Goal: Use online tool/utility: Utilize a website feature to perform a specific function

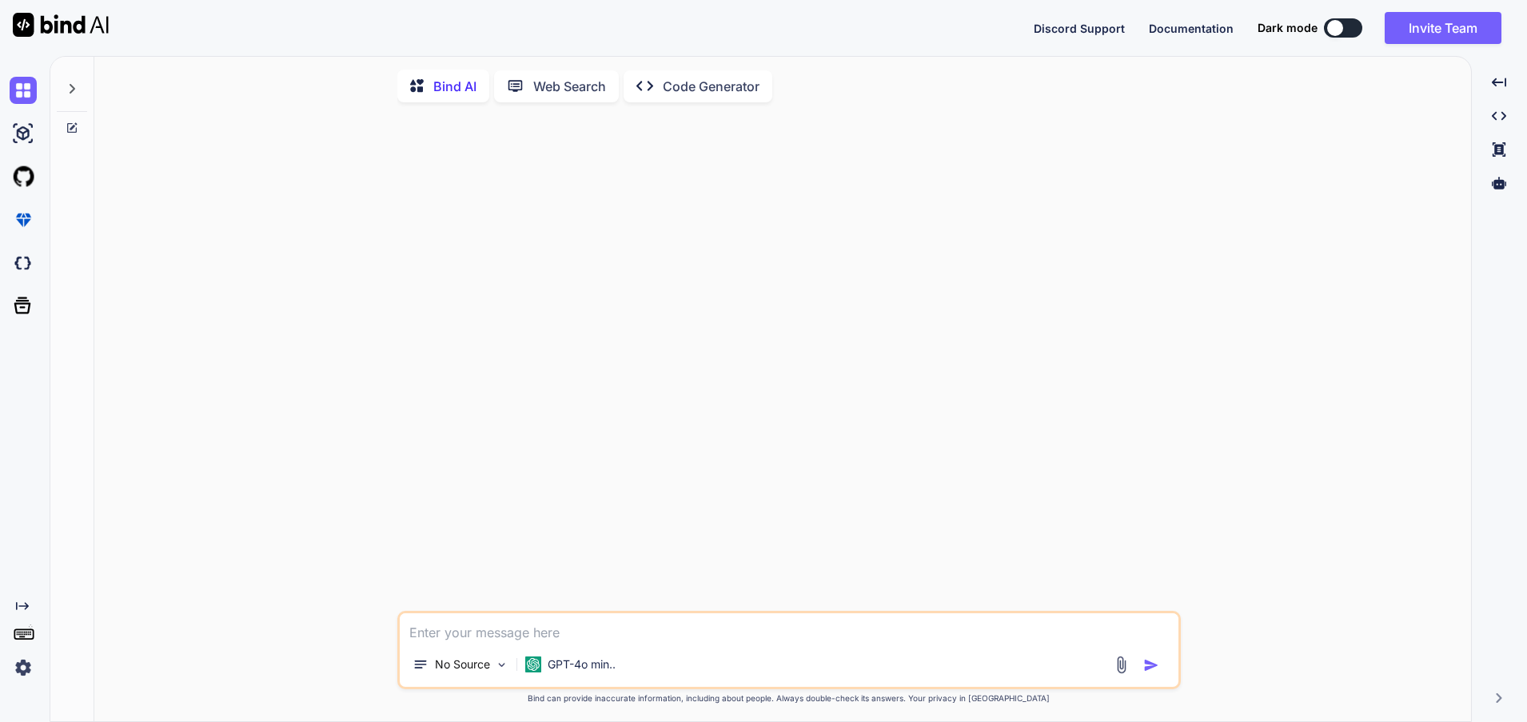
click at [1372, 105] on div "Bind AI Web Search Created with Pixso. Code Generator No Source GPT-4o min.. Cr…" at bounding box center [782, 393] width 1377 height 661
click at [501, 643] on div "No Source GPT-4o min.." at bounding box center [789, 650] width 784 height 78
click at [24, 665] on img at bounding box center [23, 667] width 27 height 27
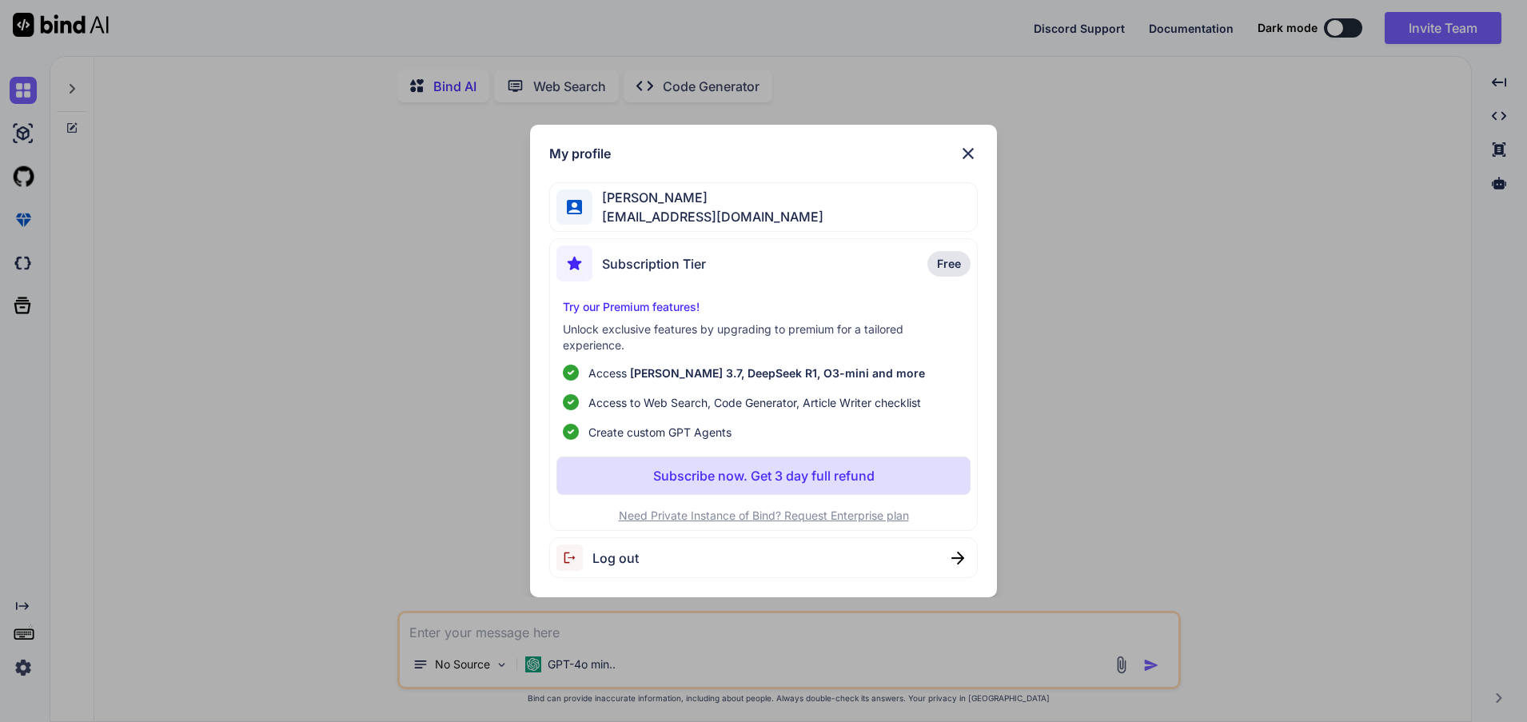
click at [617, 558] on span "Log out" at bounding box center [616, 558] width 46 height 19
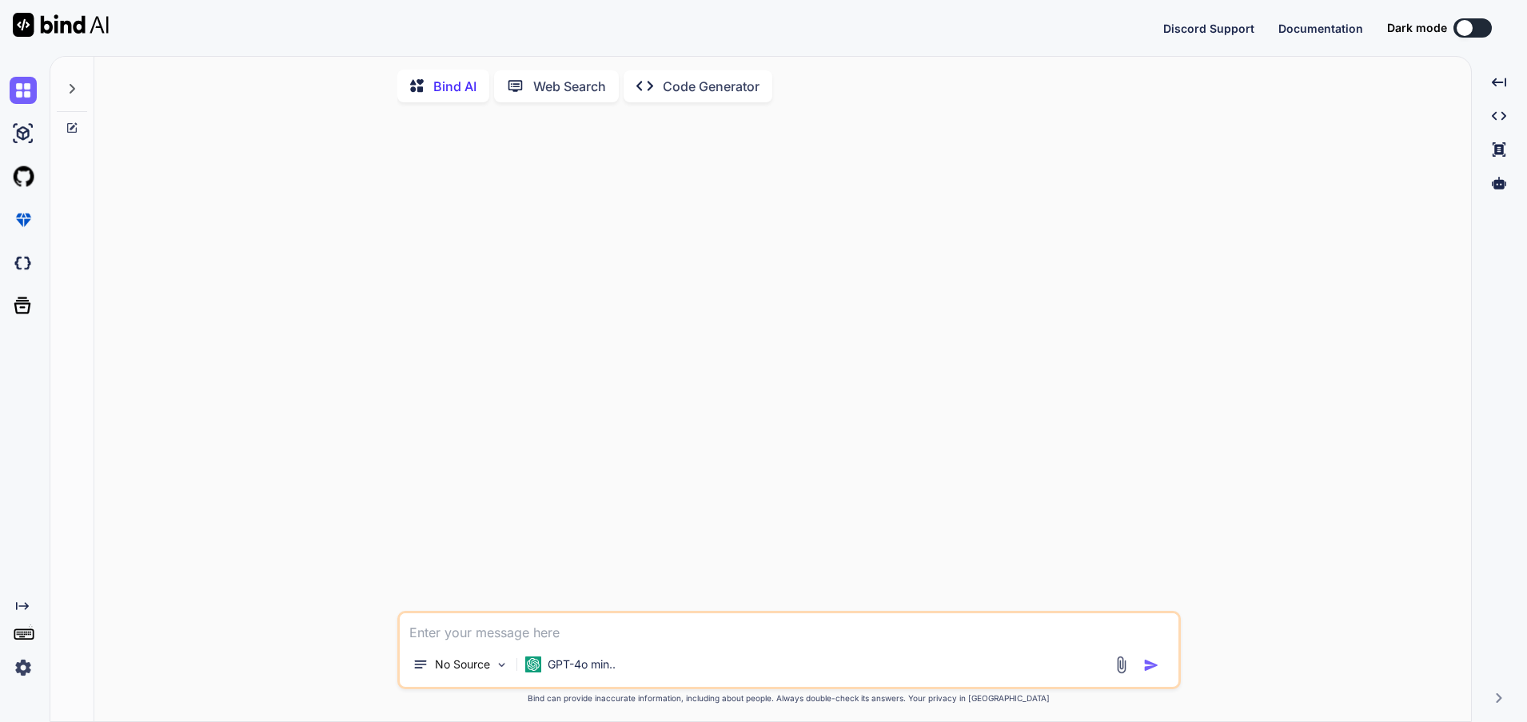
click at [28, 663] on img at bounding box center [23, 667] width 27 height 27
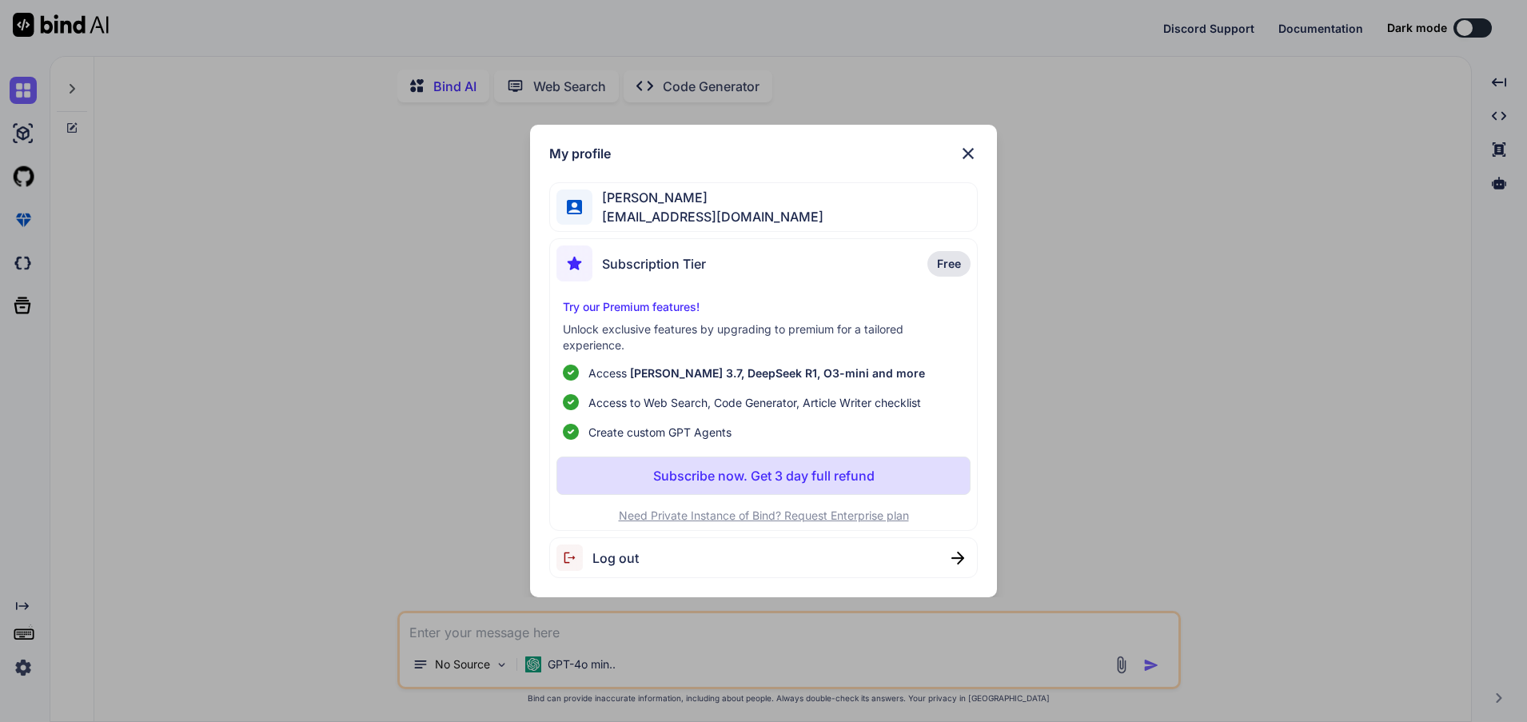
click at [604, 555] on span "Log out" at bounding box center [616, 558] width 46 height 19
click at [1166, 186] on div "My profile Tony Williams tlwilliams25@gmail.com Subscription Tier Free Try our …" at bounding box center [763, 361] width 1527 height 722
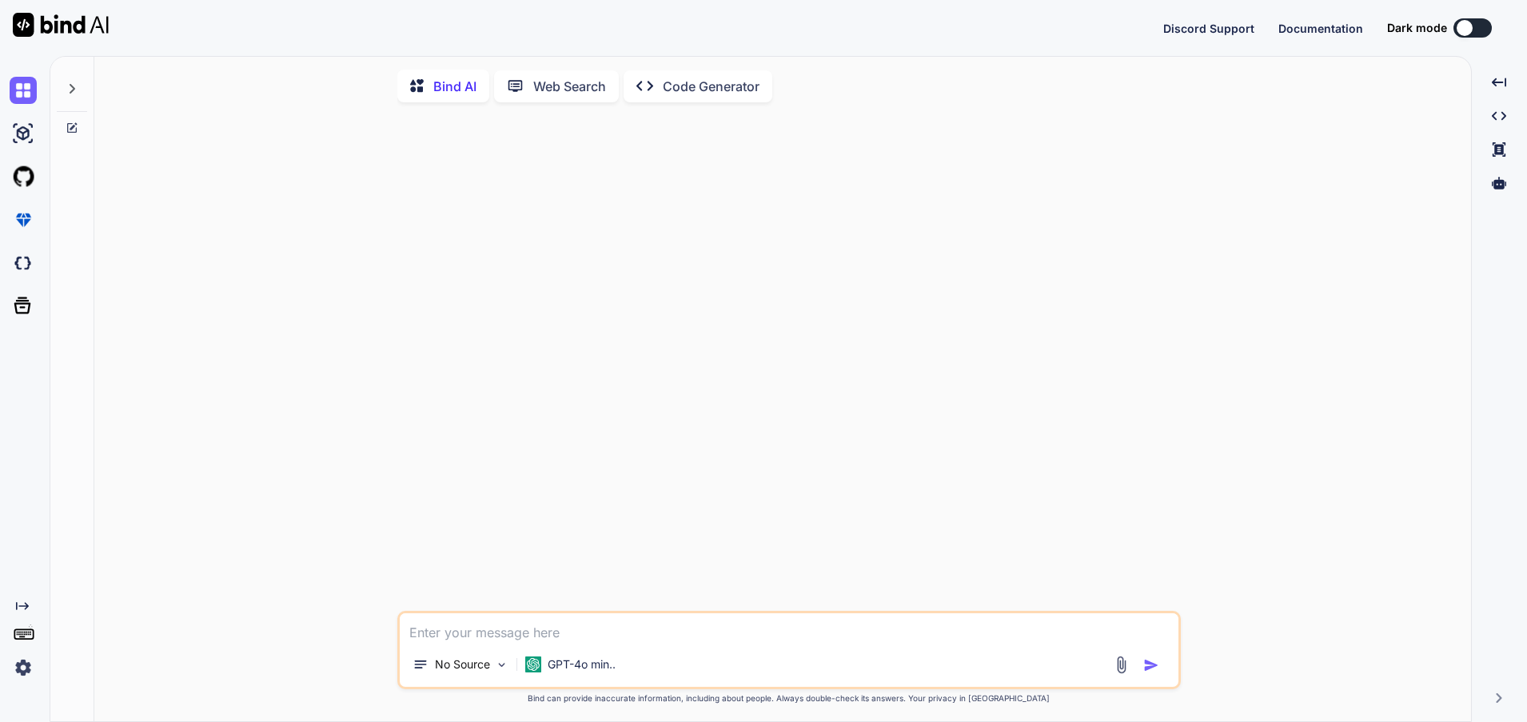
click at [695, 432] on div at bounding box center [791, 363] width 781 height 496
click at [14, 669] on img at bounding box center [23, 667] width 27 height 27
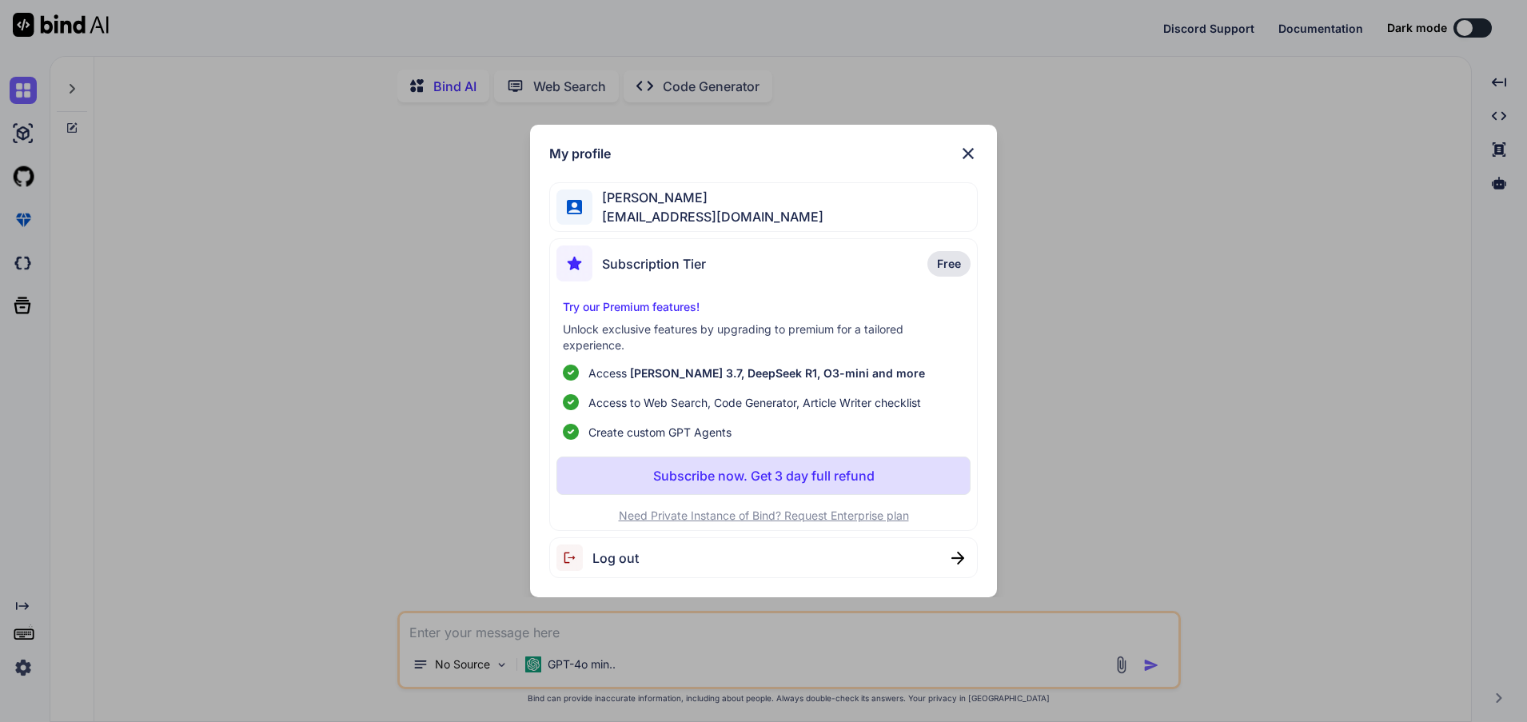
drag, startPoint x: 288, startPoint y: 241, endPoint x: 148, endPoint y: 160, distance: 161.6
click at [285, 238] on div "My profile Tony Williams tlwilliams25@gmail.com Subscription Tier Free Try our …" at bounding box center [763, 361] width 1527 height 722
type textarea "x"
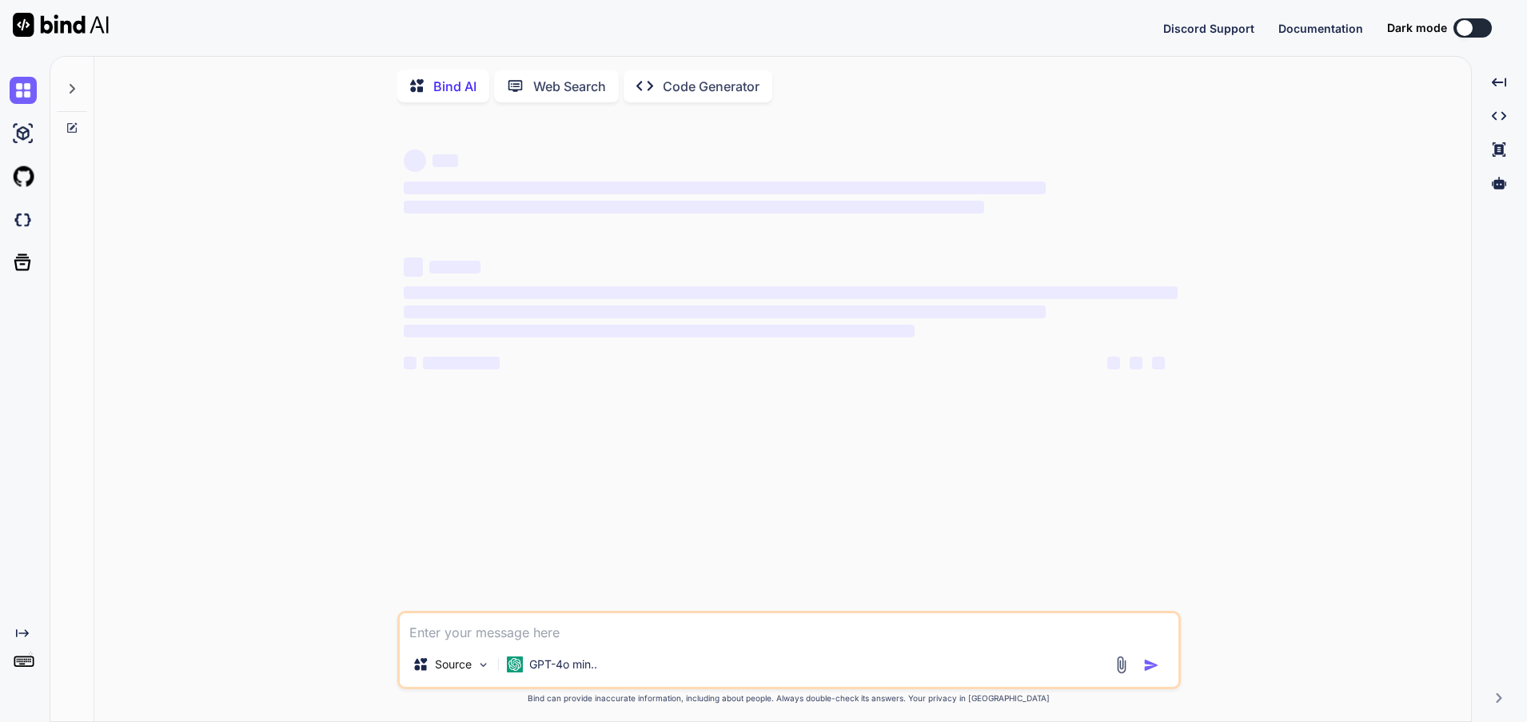
type textarea "x"
click at [1467, 30] on button "Sign in" at bounding box center [1458, 28] width 86 height 32
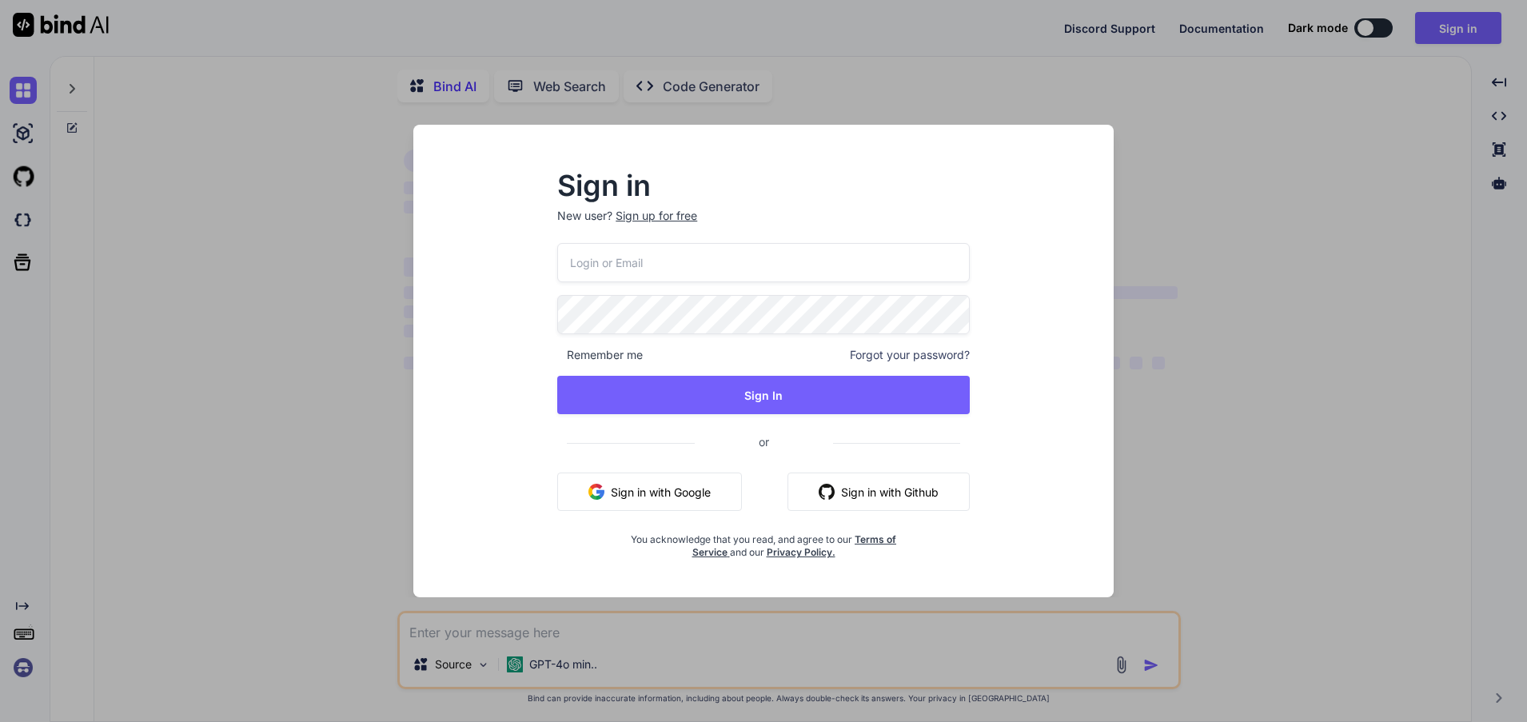
click at [686, 493] on button "Sign in with Google" at bounding box center [649, 492] width 185 height 38
click at [206, 284] on div "Sign in New user? Sign up for free Remember me Forgot your password? Sign In or…" at bounding box center [763, 361] width 1527 height 722
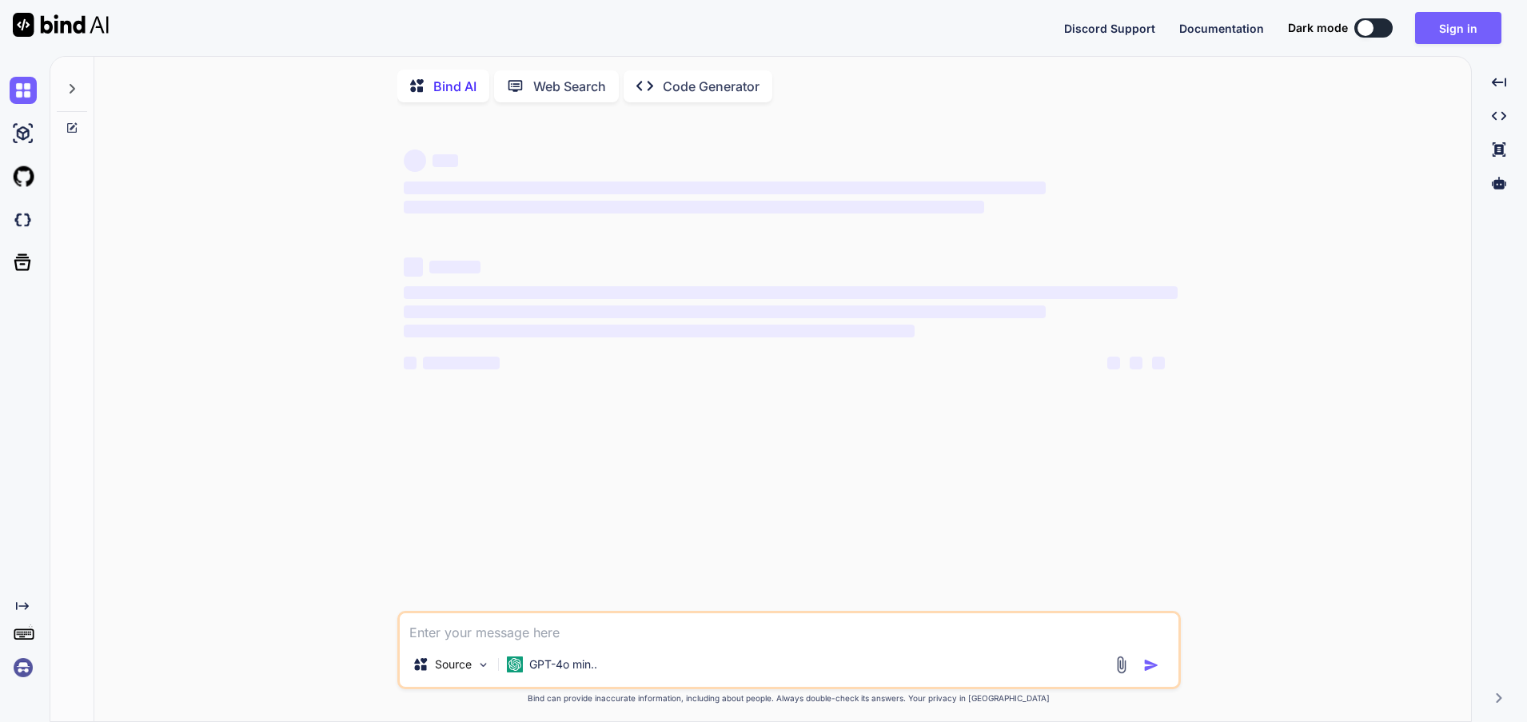
click at [66, 92] on icon at bounding box center [72, 88] width 13 height 13
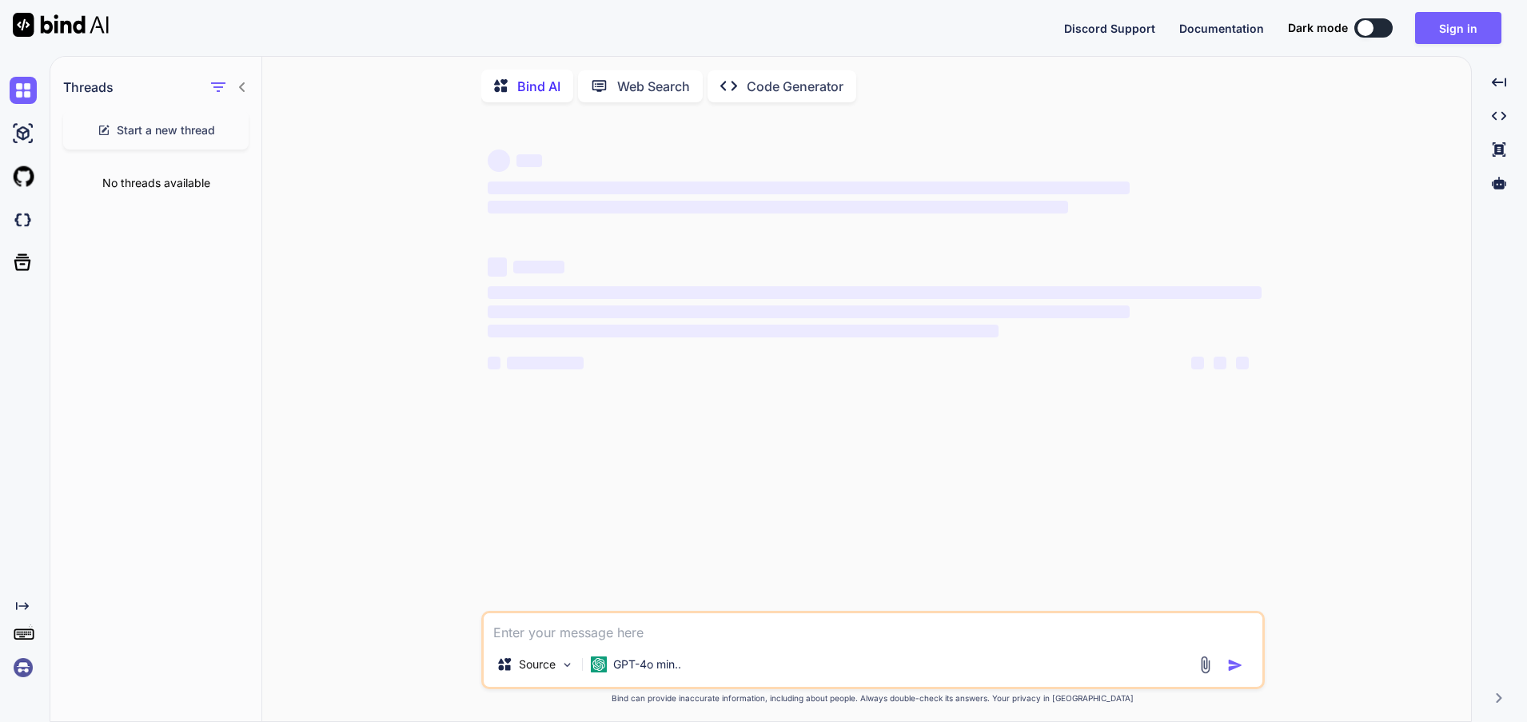
click at [246, 97] on div at bounding box center [228, 87] width 42 height 22
click at [166, 32] on div "Discord Support Documentation Dark mode Sign in Created with Pixso." at bounding box center [763, 28] width 1527 height 56
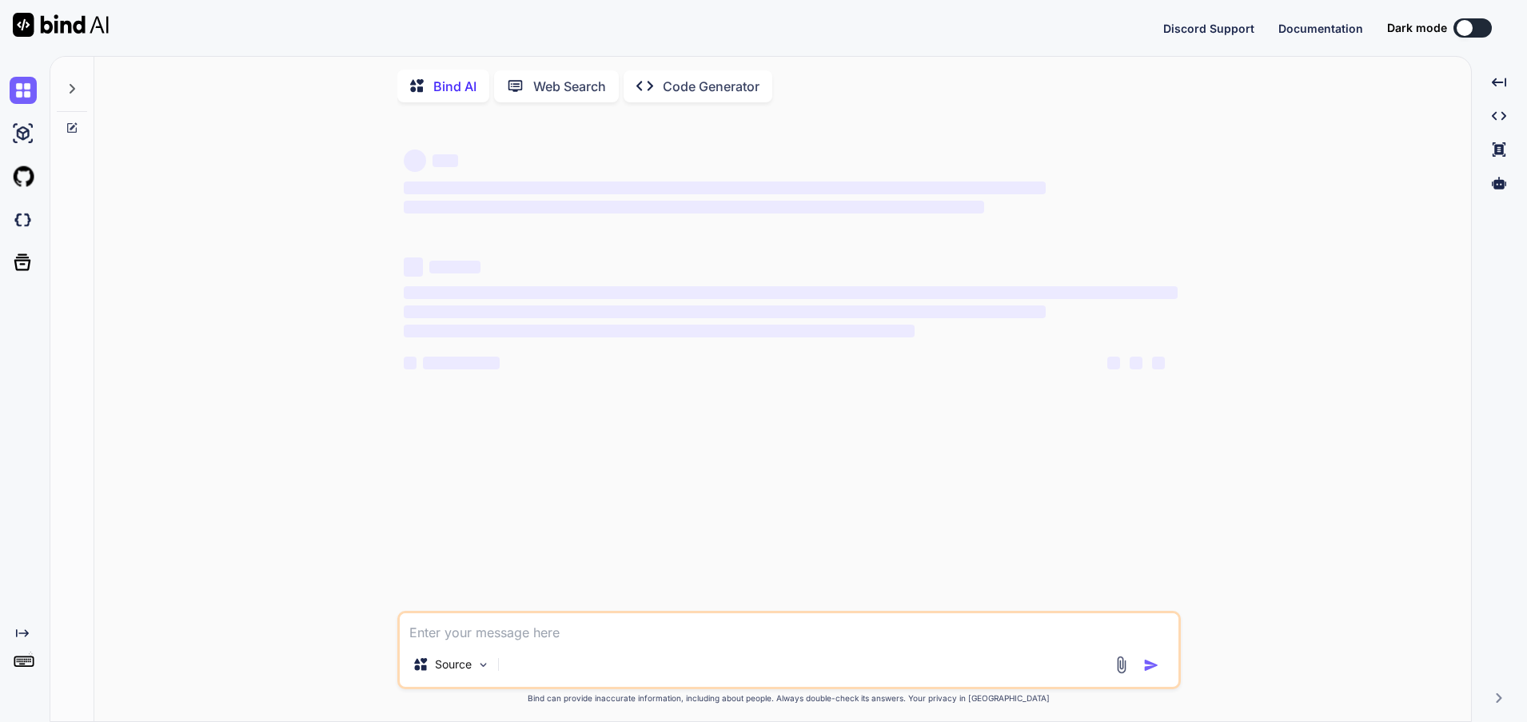
type textarea "x"
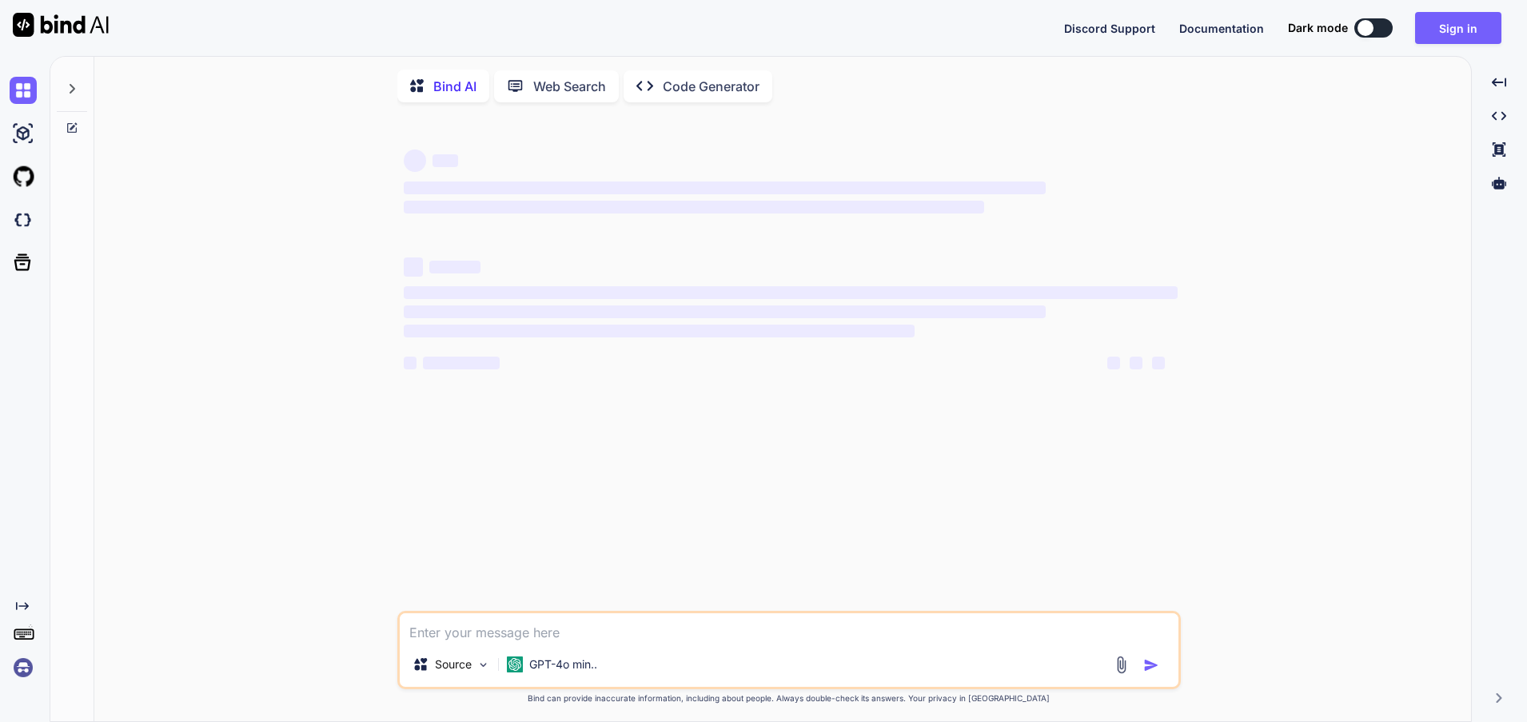
click at [669, 485] on div "‌ ‌ ‌ ‌ ‌ ‌ ‌ ‌ ‌ ‌ ‌ ‌ ‌ ‌" at bounding box center [791, 363] width 781 height 496
click at [525, 642] on textarea at bounding box center [789, 627] width 779 height 29
drag, startPoint x: 1129, startPoint y: 544, endPoint x: 1148, endPoint y: 483, distance: 63.7
click at [1129, 542] on div "‌ ‌ ‌ ‌ ‌ ‌ ‌ ‌ ‌ ‌ ‌ ‌ ‌ ‌" at bounding box center [791, 363] width 781 height 496
click at [1448, 30] on button "Sign in" at bounding box center [1458, 28] width 86 height 32
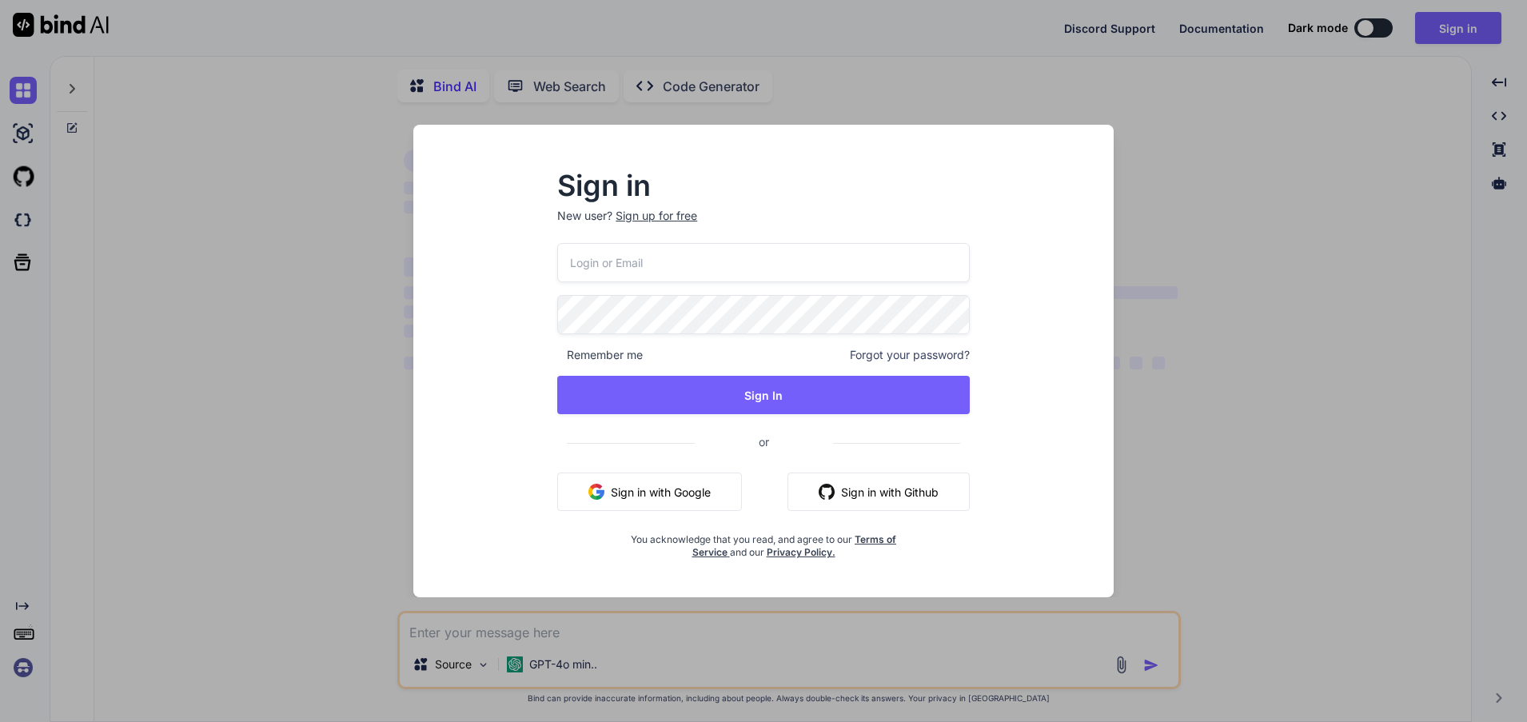
click at [679, 492] on button "Sign in with Google" at bounding box center [649, 492] width 185 height 38
click at [666, 433] on span at bounding box center [763, 435] width 393 height 17
click at [661, 268] on input "email" at bounding box center [763, 262] width 413 height 39
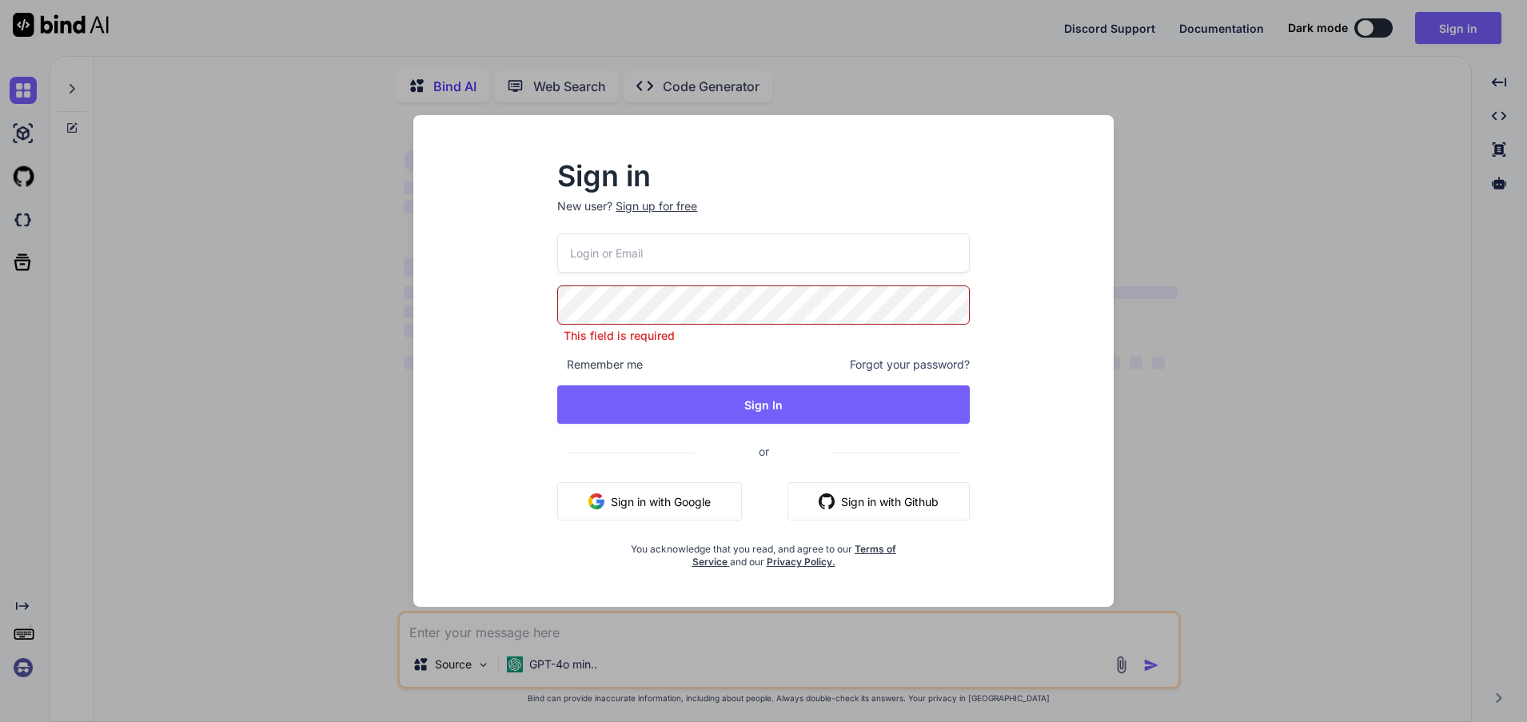
click at [663, 259] on input "email" at bounding box center [763, 253] width 413 height 39
type input "[EMAIL_ADDRESS][DOMAIN_NAME]"
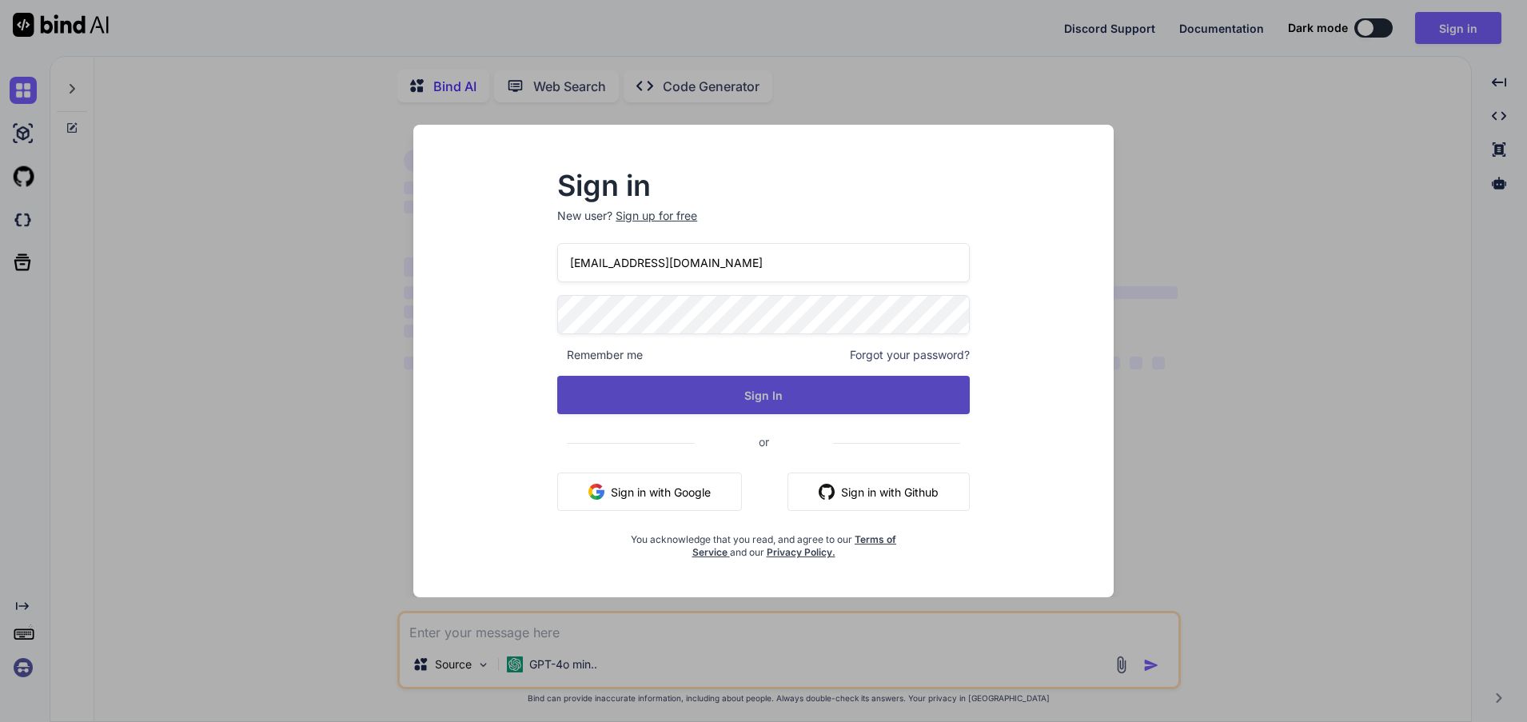
drag, startPoint x: 789, startPoint y: 407, endPoint x: 776, endPoint y: 405, distance: 13.0
click at [788, 407] on button "Sign In" at bounding box center [763, 395] width 413 height 38
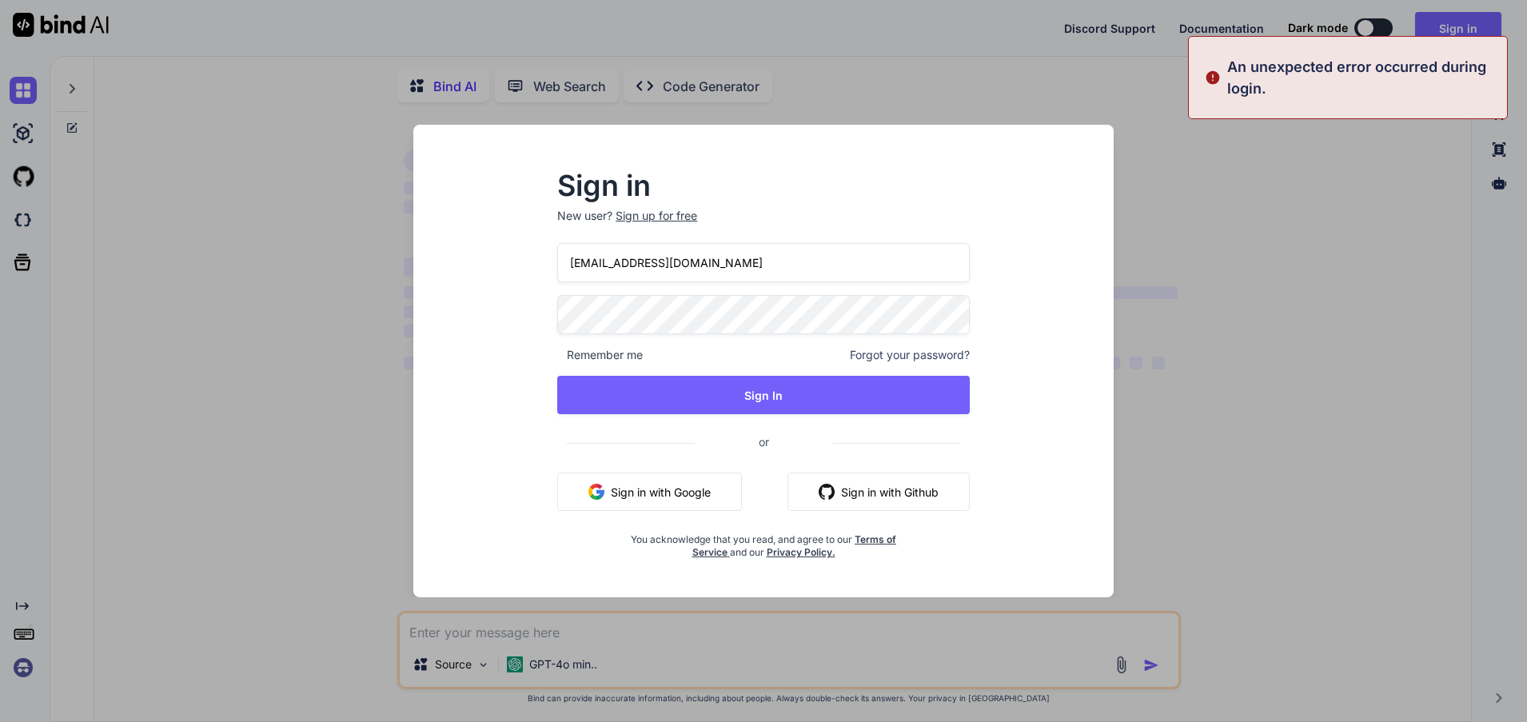
click at [1304, 158] on div "Sign in New user? Sign up for free [EMAIL_ADDRESS][DOMAIN_NAME] Remember me For…" at bounding box center [763, 361] width 1527 height 722
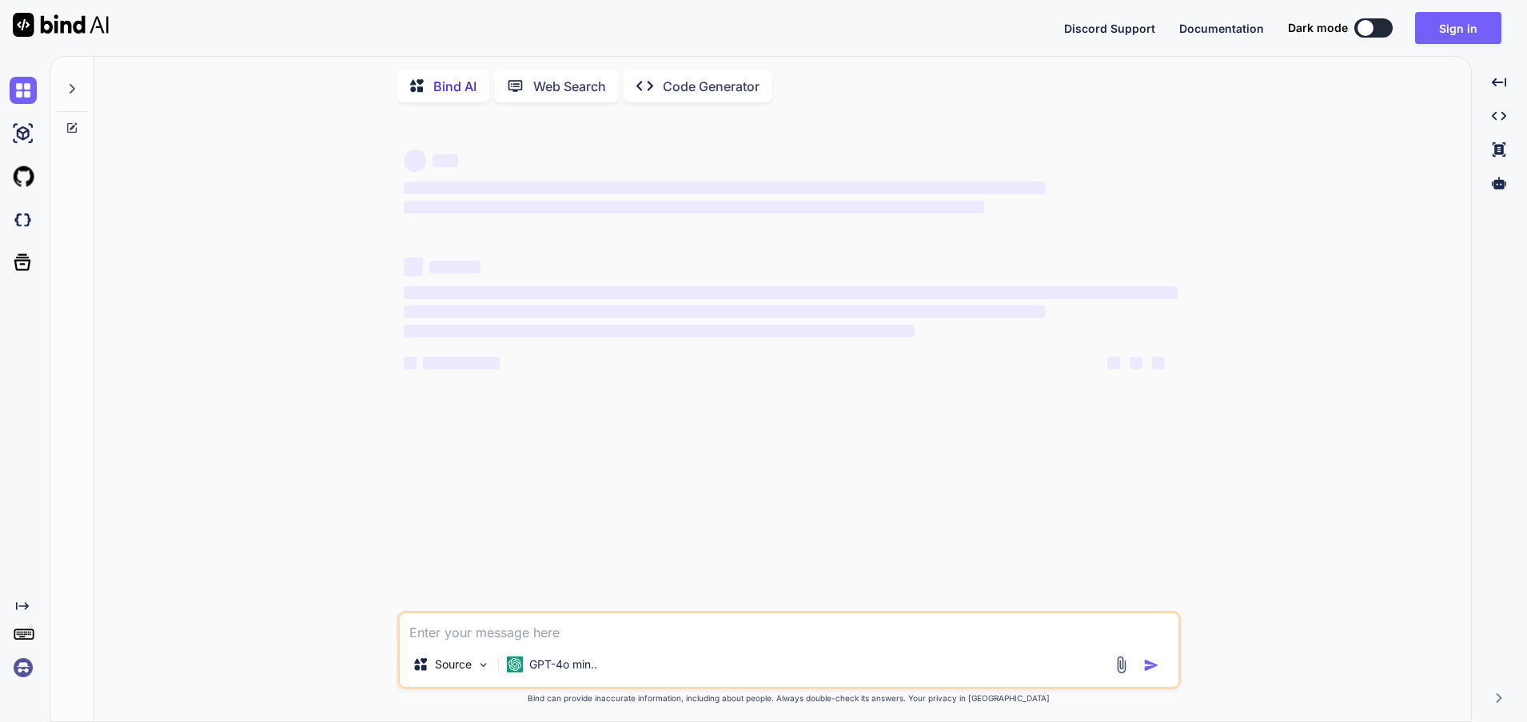
drag, startPoint x: 1063, startPoint y: 162, endPoint x: 1094, endPoint y: 135, distance: 41.4
click at [1068, 157] on div "‌ ‌" at bounding box center [791, 159] width 774 height 25
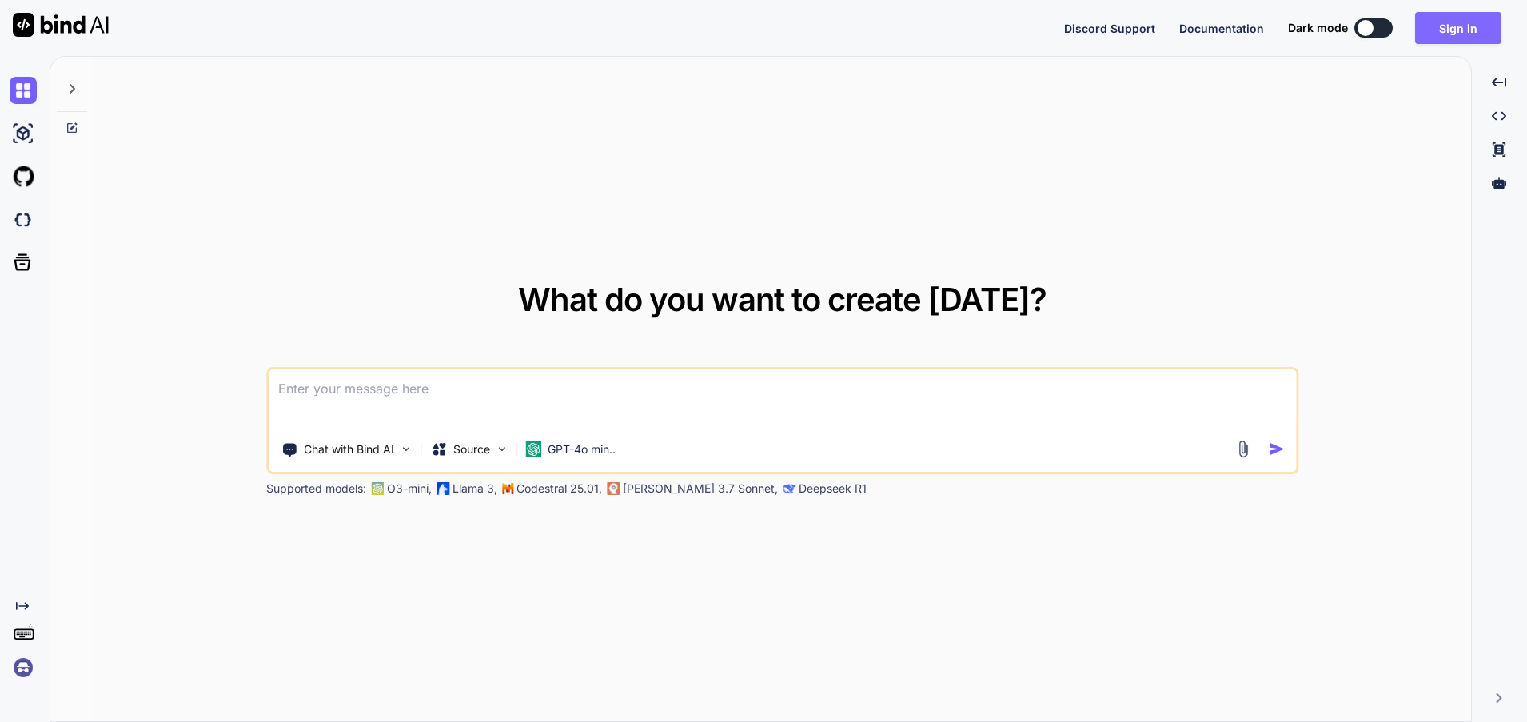
click at [1471, 32] on button "Sign in" at bounding box center [1458, 28] width 86 height 32
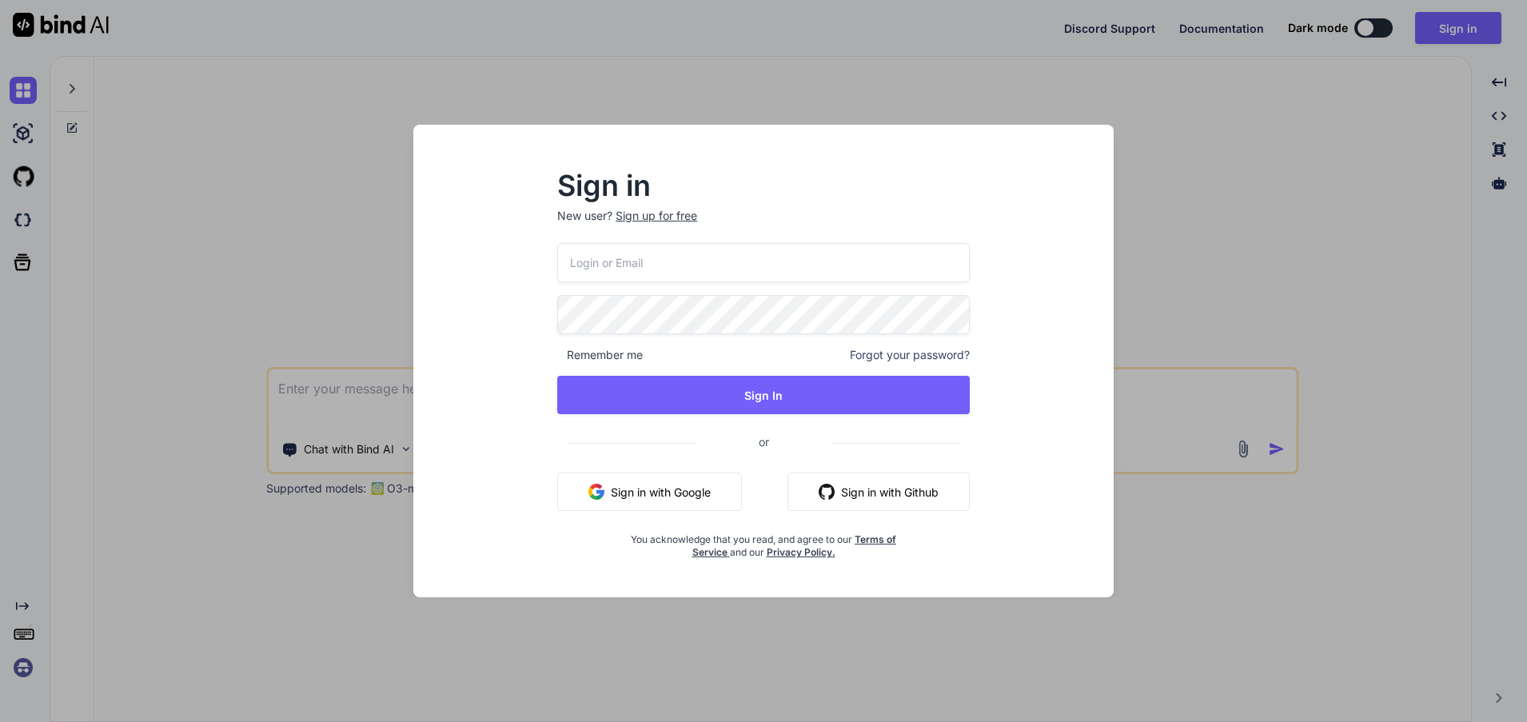
click at [662, 489] on button "Sign in with Google" at bounding box center [649, 492] width 185 height 38
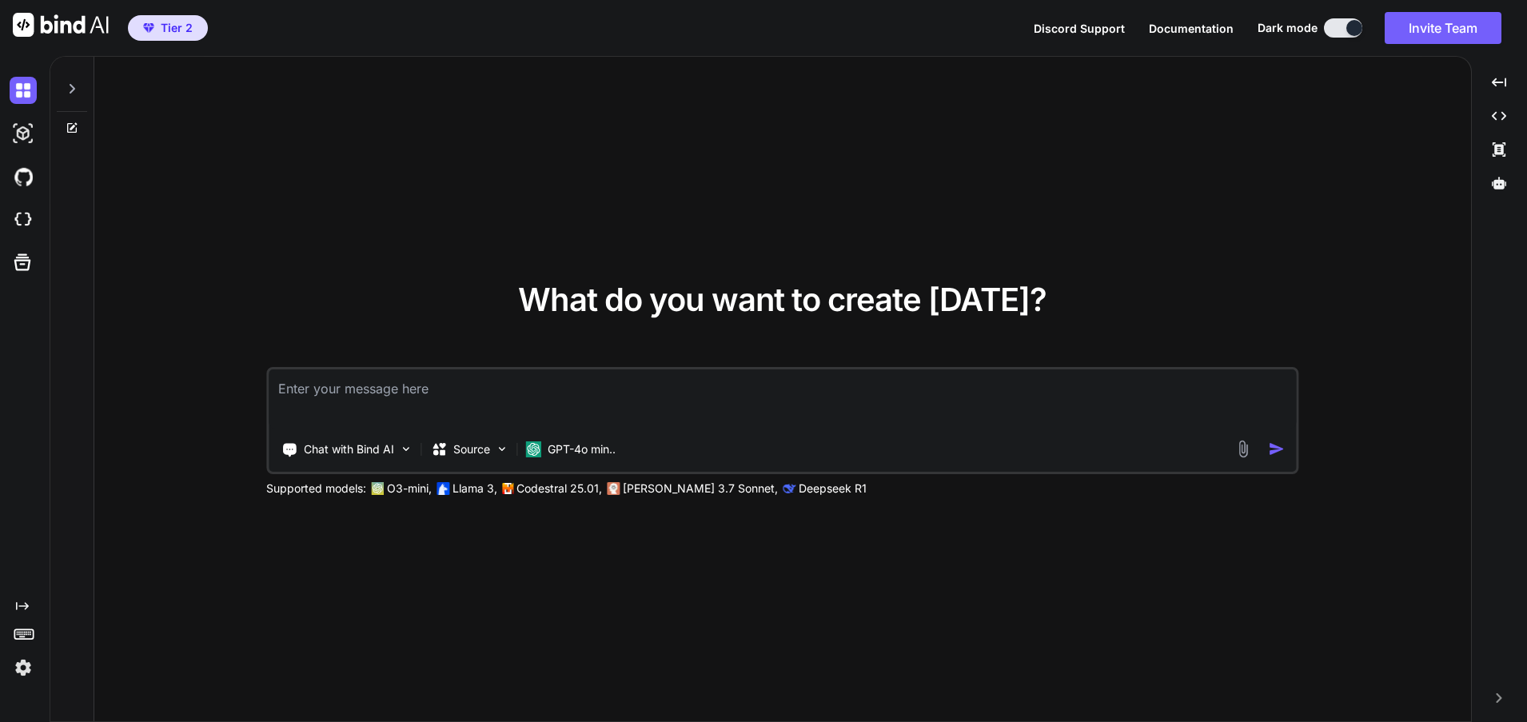
click at [1325, 162] on div "What do you want to create today? Chat with Bind AI Source GPT-4o min.. Support…" at bounding box center [782, 390] width 1377 height 666
click at [16, 673] on img at bounding box center [23, 667] width 27 height 27
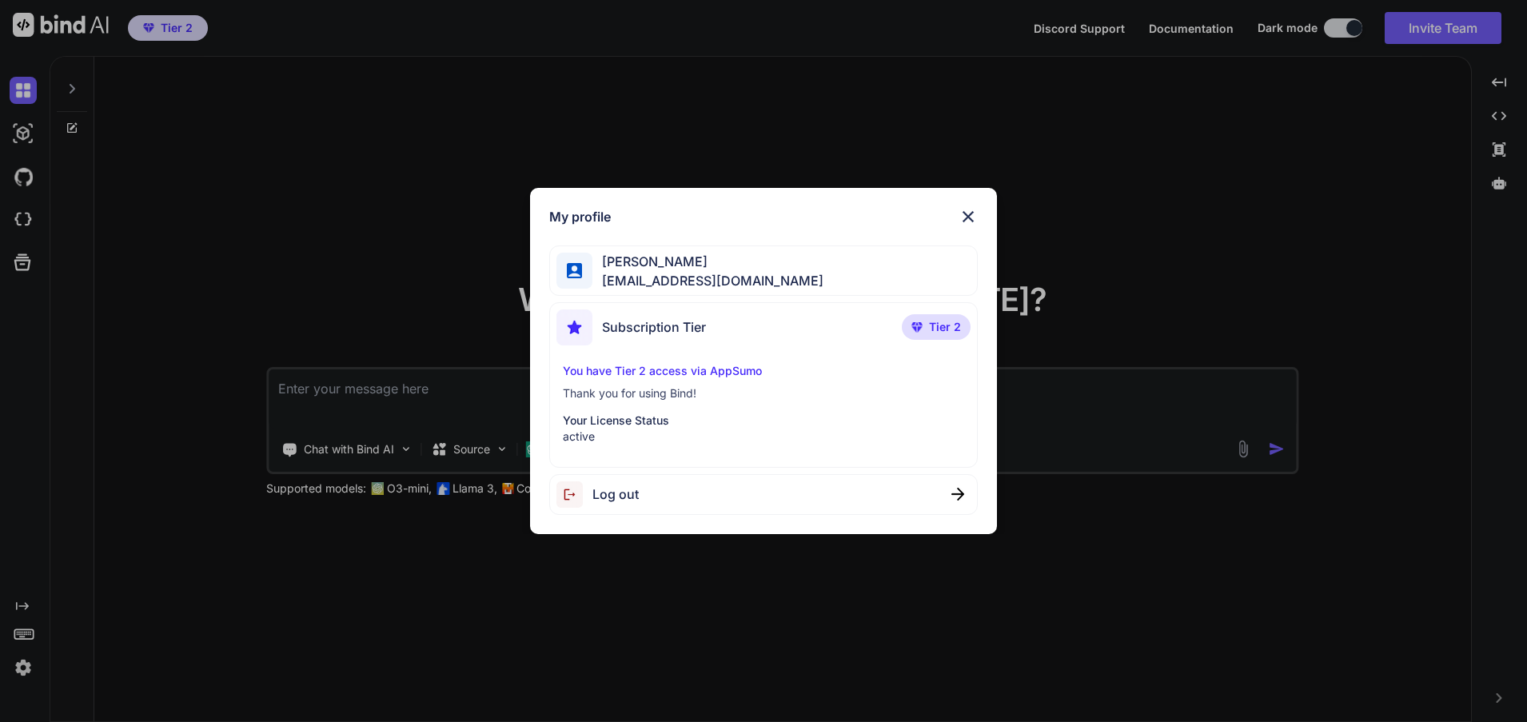
click at [18, 673] on div "My profile Tony Williams blacklight3379@gmail.com Subscription Tier Tier 2 You …" at bounding box center [763, 361] width 1527 height 722
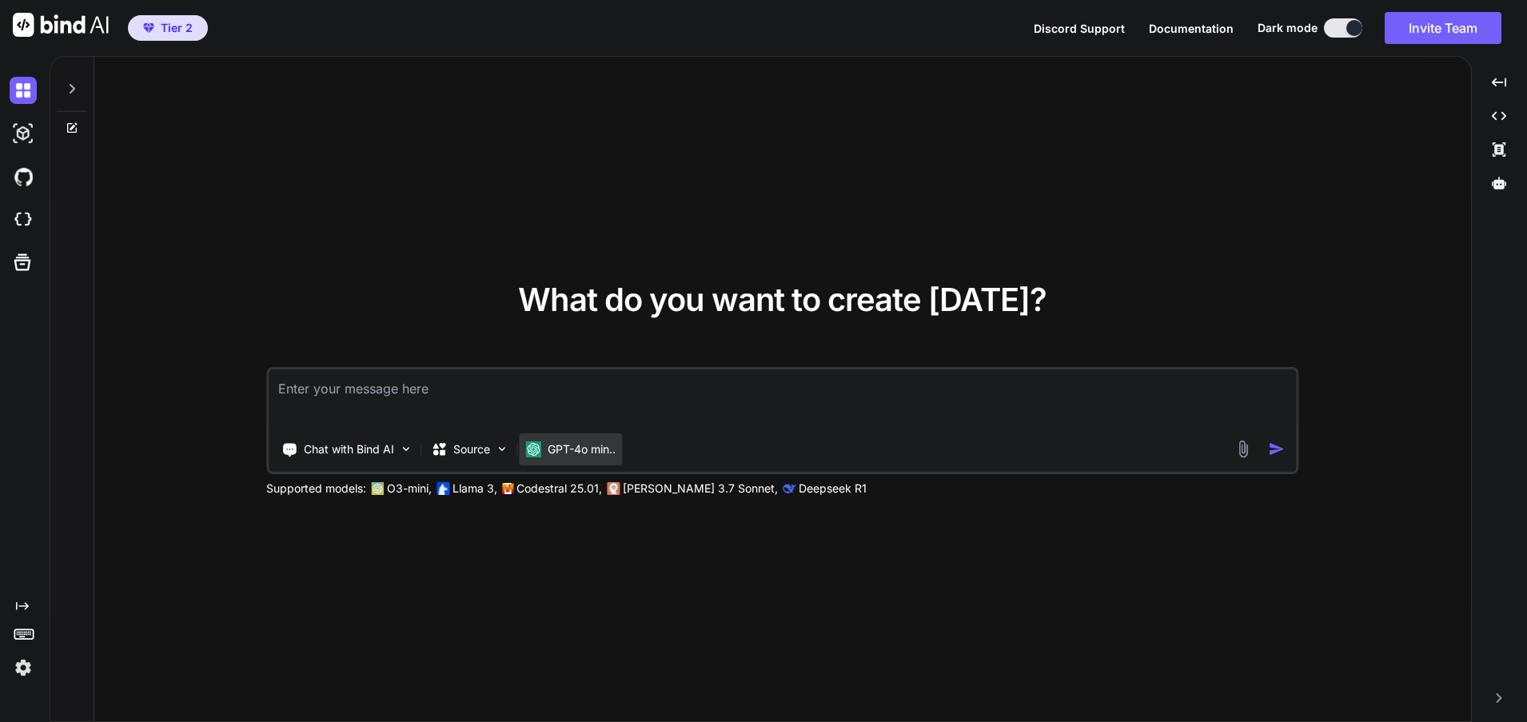
click at [597, 453] on p "GPT-4o min.." at bounding box center [582, 449] width 68 height 16
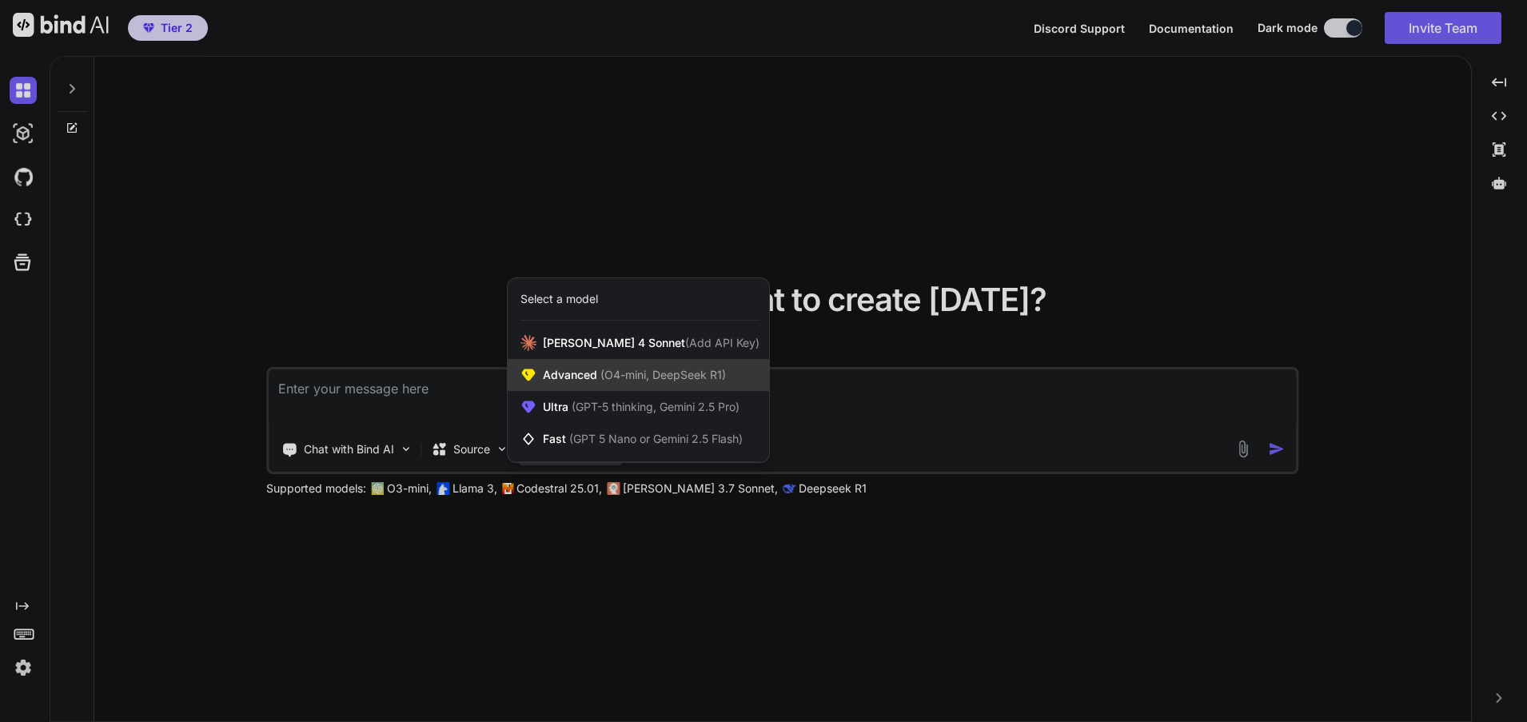
click at [629, 377] on span "(O4-mini, DeepSeek R1)" at bounding box center [661, 375] width 129 height 14
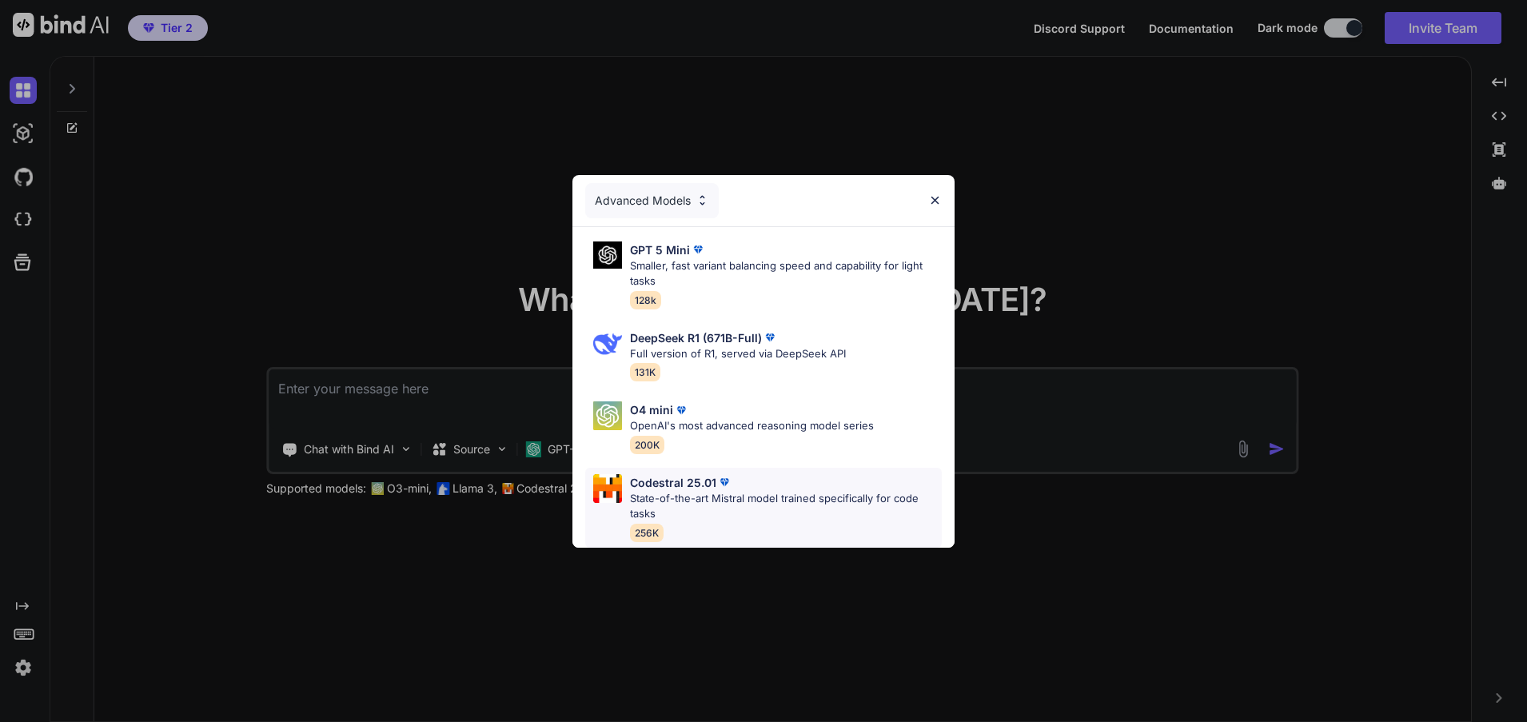
click at [702, 491] on p "State-of-the-art Mistral model trained specifically for code tasks" at bounding box center [786, 506] width 312 height 31
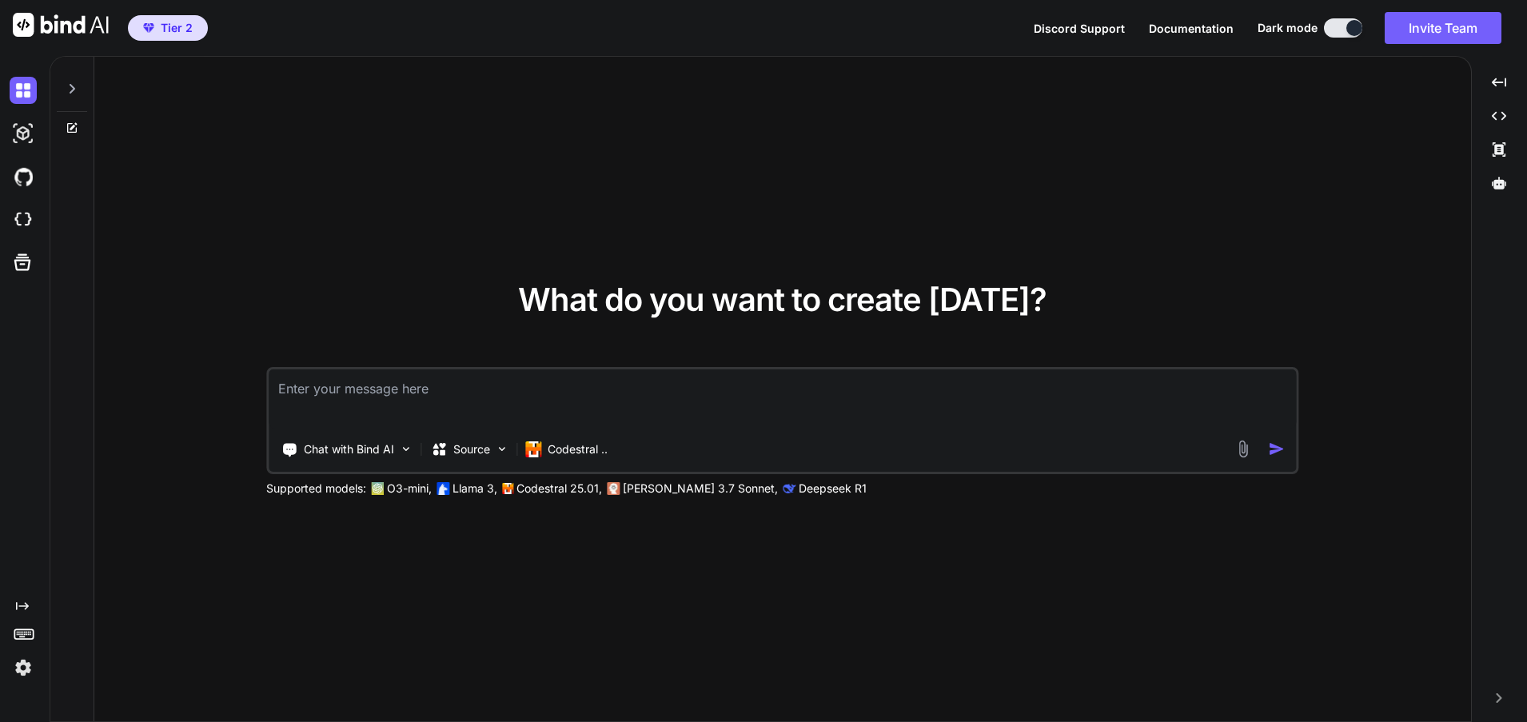
click at [412, 389] on textarea at bounding box center [783, 398] width 1028 height 59
paste textarea "I need to paste the code into the header for Google Analytics I have the measur…"
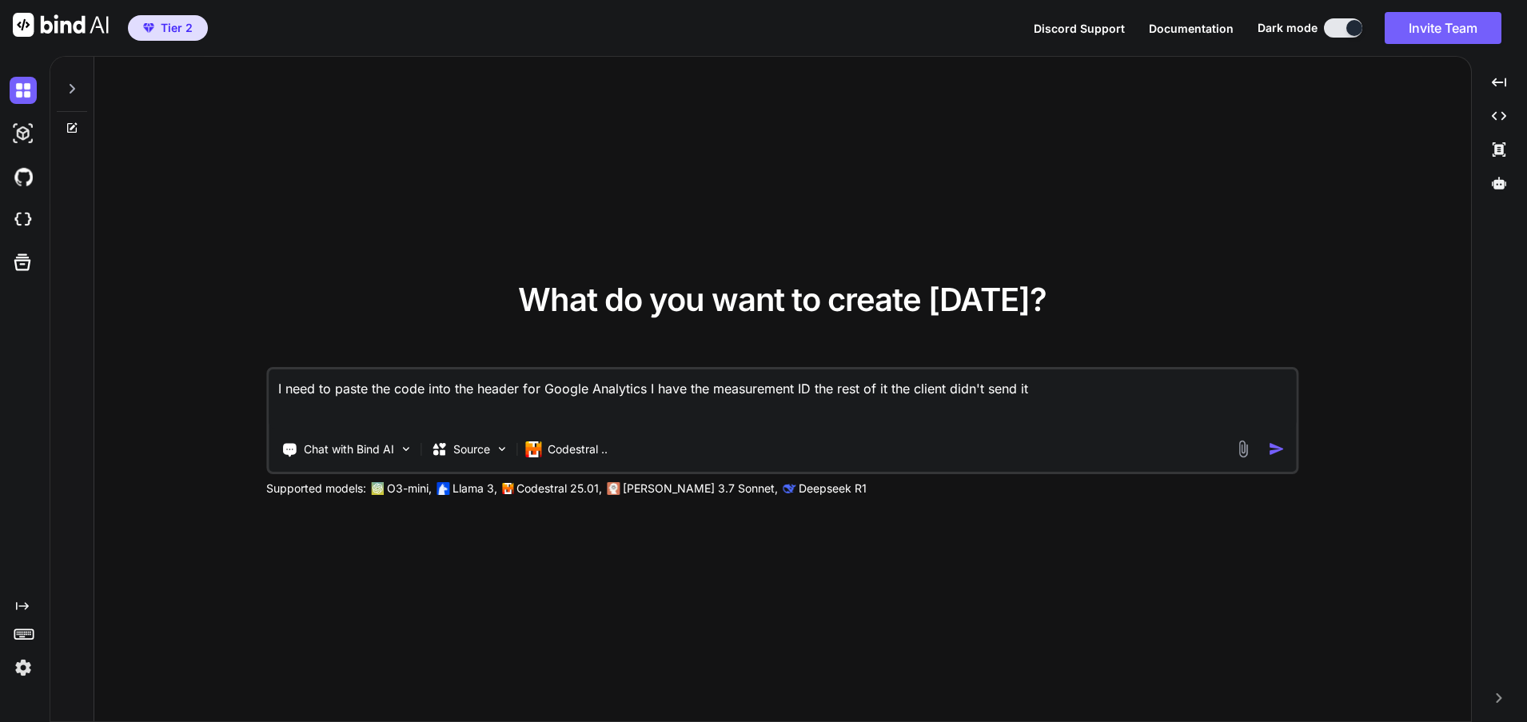
type textarea "I need to paste the code into the header for Google Analytics I have the measur…"
click at [1275, 453] on img "button" at bounding box center [1276, 449] width 17 height 17
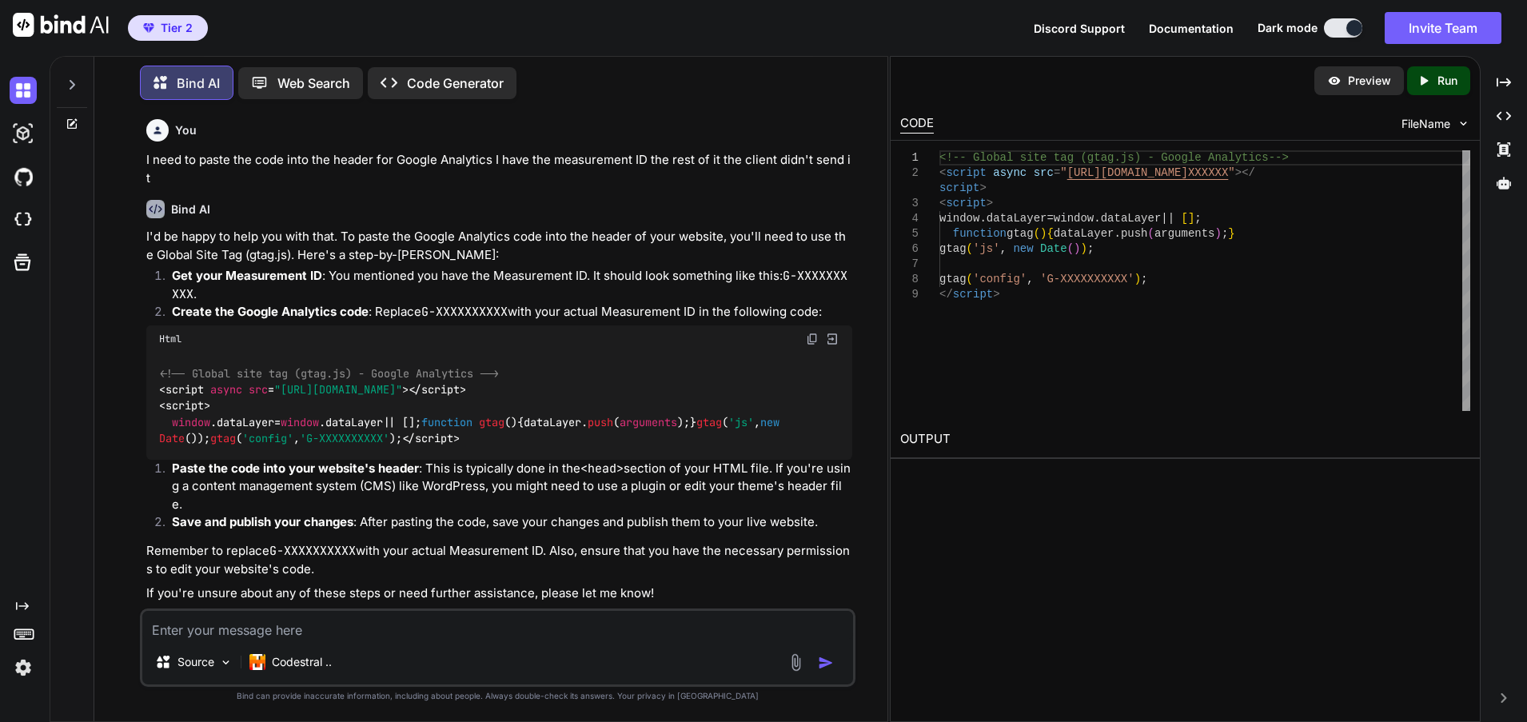
click at [810, 333] on img at bounding box center [812, 339] width 13 height 13
